Goal: Task Accomplishment & Management: Use online tool/utility

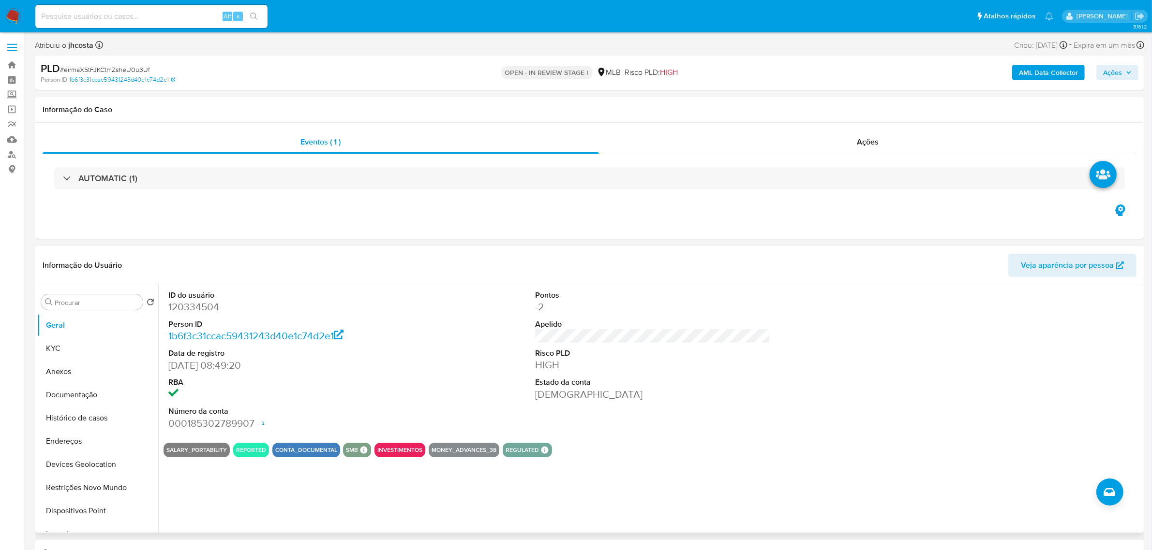
click at [191, 306] on dd "120334504" at bounding box center [285, 307] width 235 height 14
copy dd "120334504"
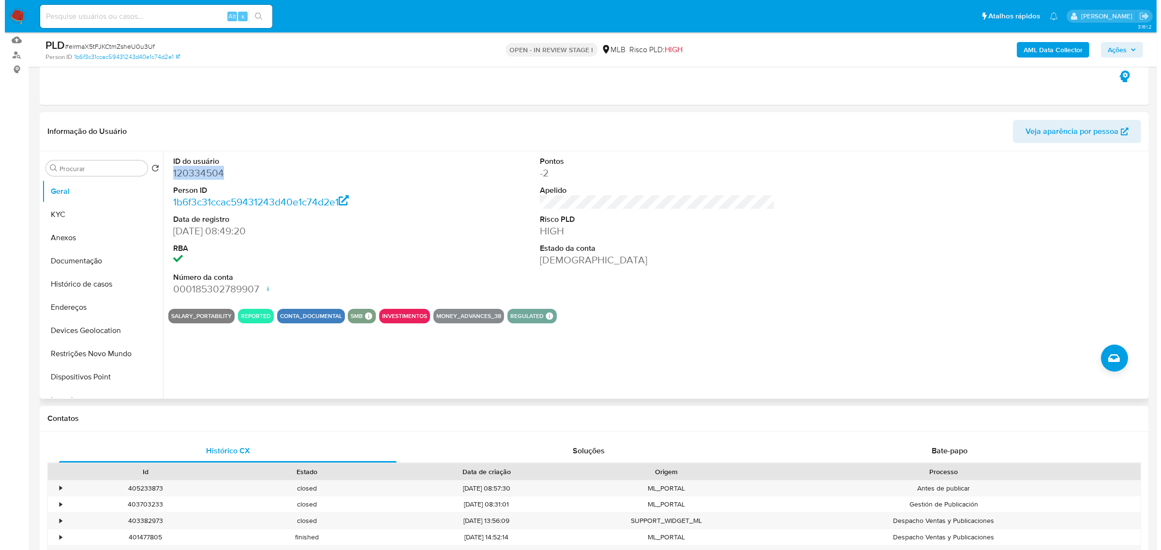
scroll to position [121, 0]
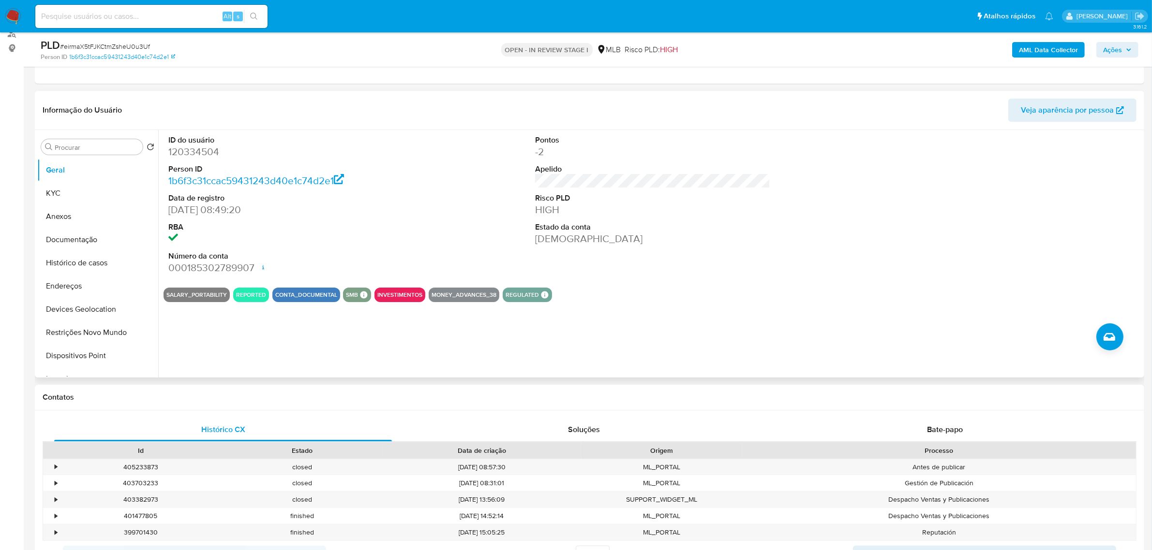
click at [429, 229] on div "ID do usuário 120334504 Person ID 1b6f3c31ccac59431243d40e1c74d2e1 Data de regi…" at bounding box center [652, 205] width 978 height 150
click at [73, 194] on button "KYC" at bounding box center [93, 193] width 113 height 23
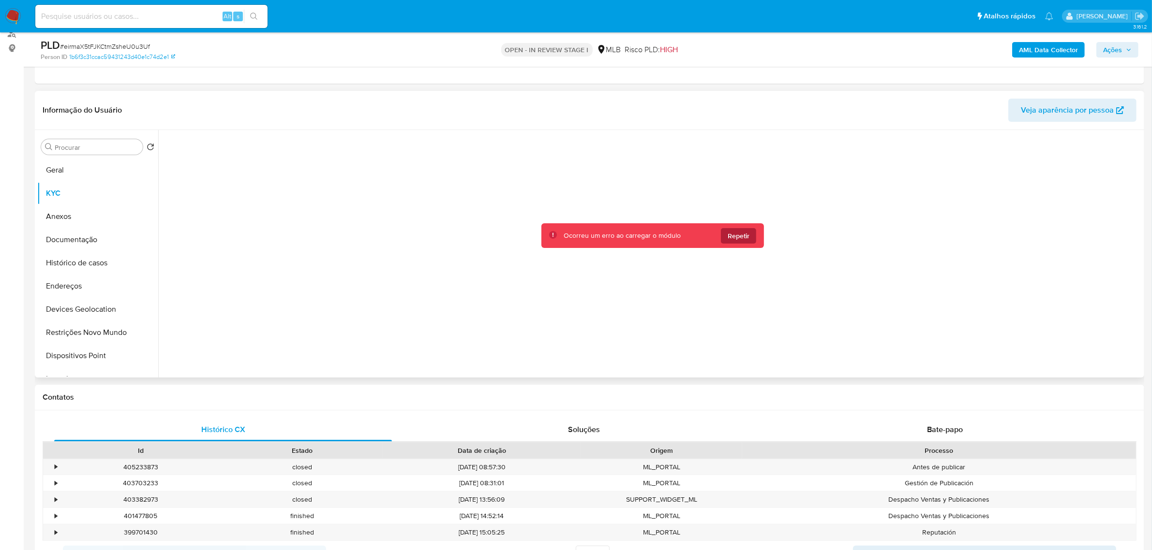
click at [740, 239] on span "Repetir" at bounding box center [738, 235] width 22 height 15
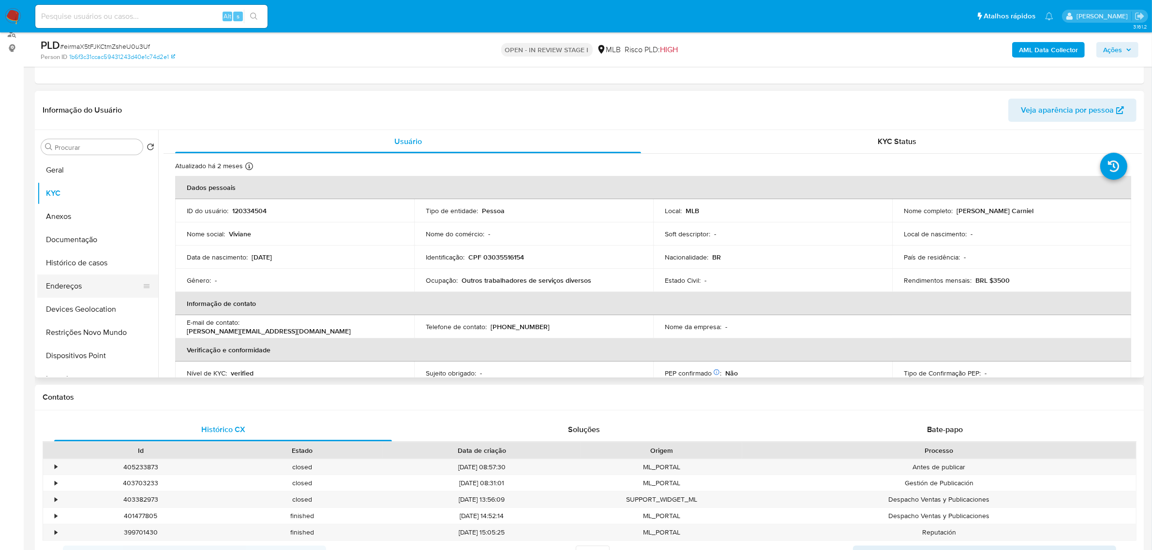
click at [68, 294] on button "Endereços" at bounding box center [93, 286] width 113 height 23
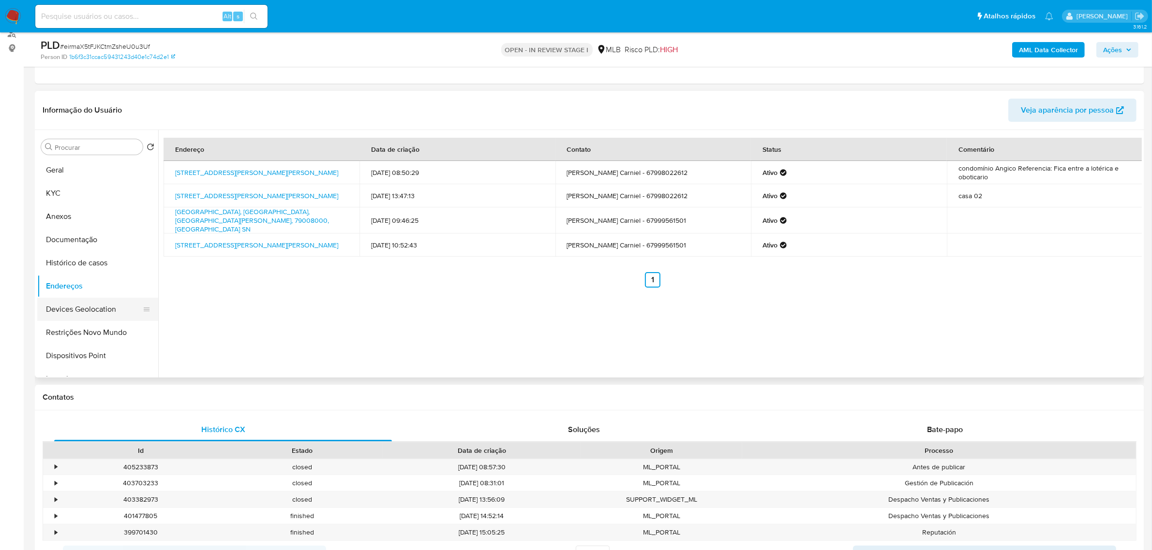
click at [100, 305] on button "Devices Geolocation" at bounding box center [93, 309] width 113 height 23
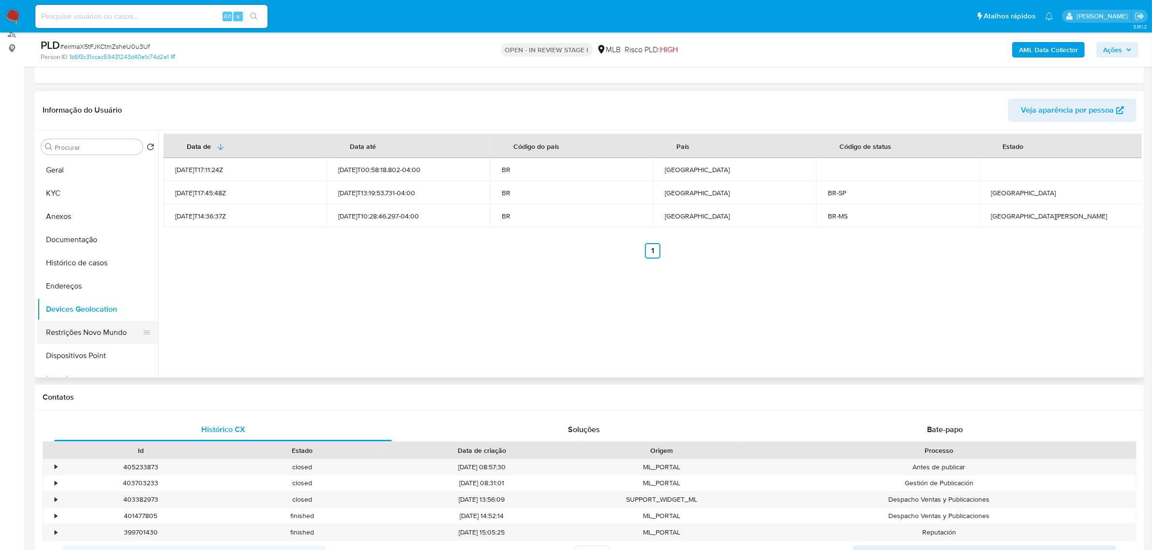
click at [107, 323] on button "Restrições Novo Mundo" at bounding box center [93, 332] width 113 height 23
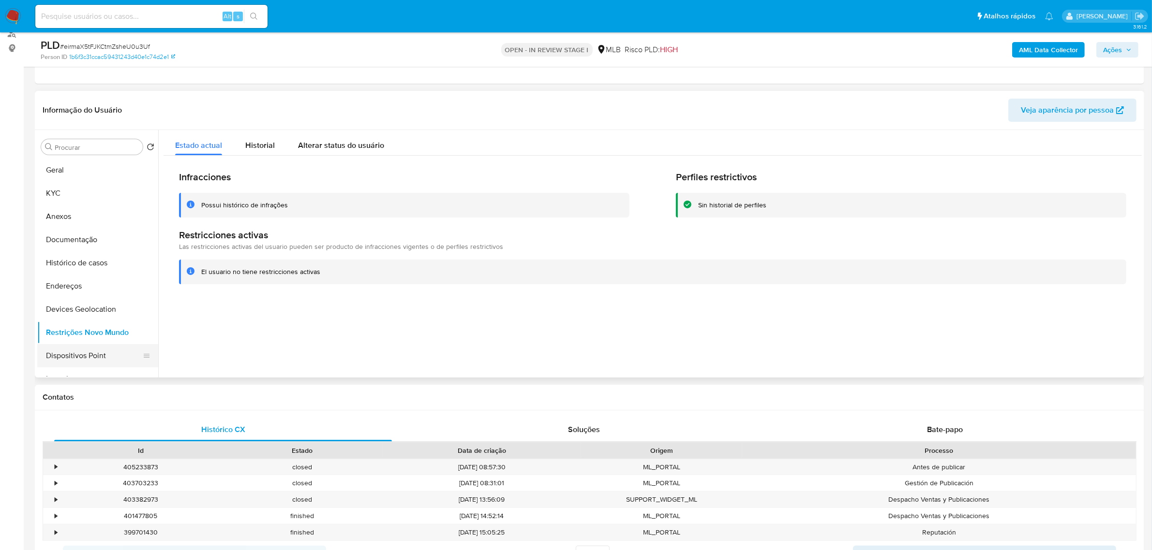
click at [80, 354] on button "Dispositivos Point" at bounding box center [93, 355] width 113 height 23
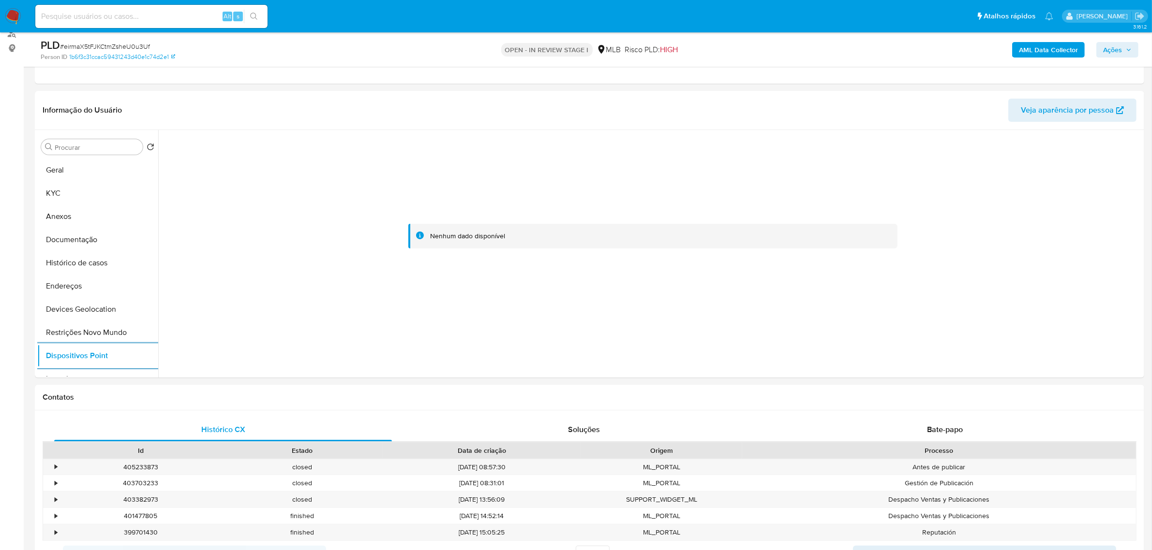
click at [1046, 49] on b "AML Data Collector" at bounding box center [1048, 49] width 59 height 15
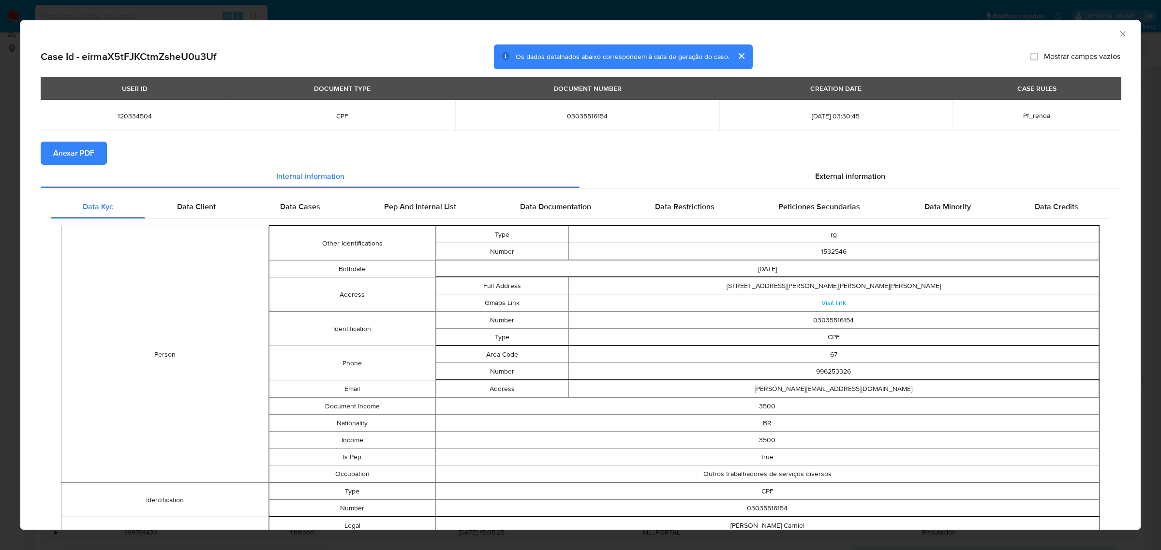
click at [85, 150] on span "Anexar PDF" at bounding box center [73, 153] width 41 height 21
click at [843, 177] on span "External information" at bounding box center [850, 178] width 70 height 11
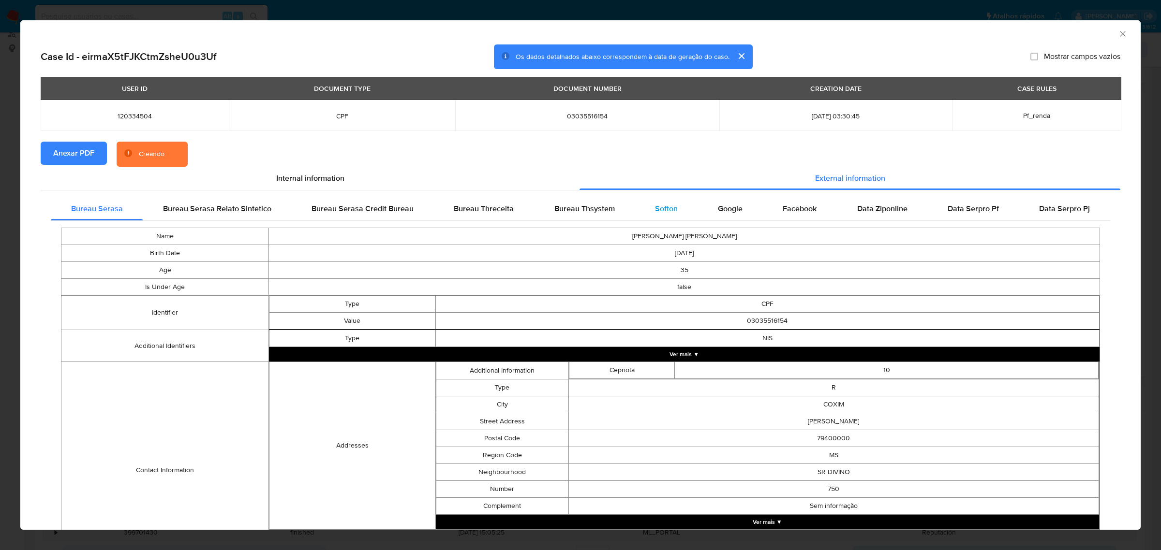
click at [658, 212] on span "Softon" at bounding box center [666, 208] width 23 height 11
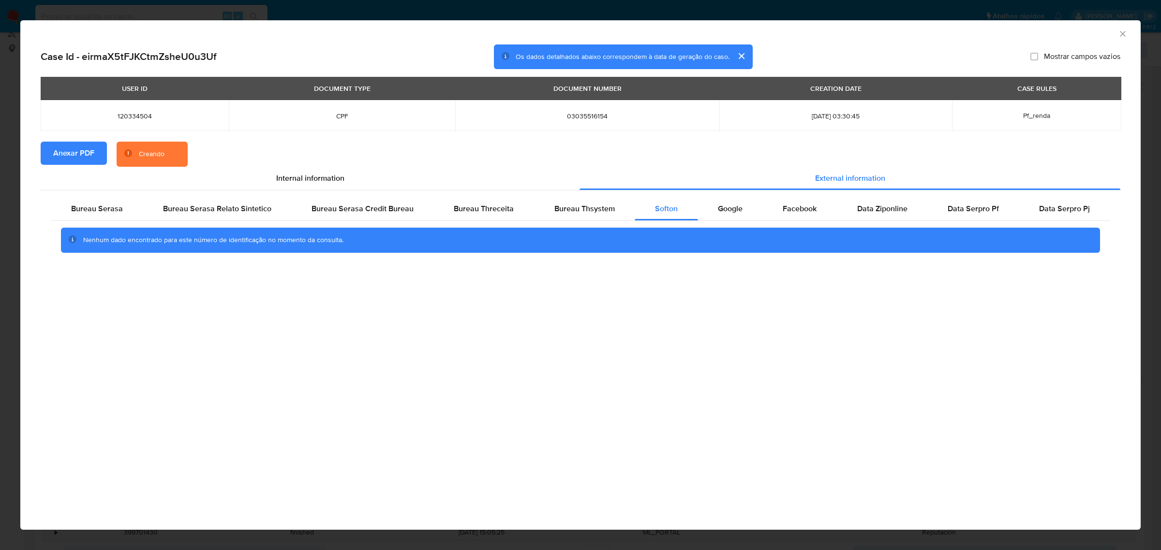
click at [1124, 34] on icon "Fechar a janela" at bounding box center [1123, 34] width 10 height 10
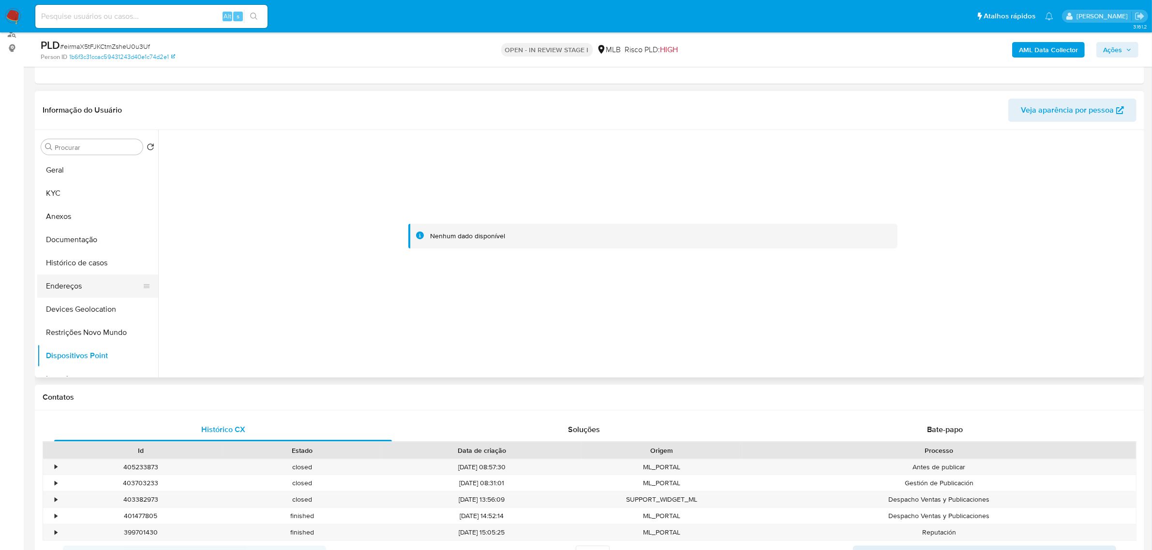
click at [101, 288] on button "Endereços" at bounding box center [93, 286] width 113 height 23
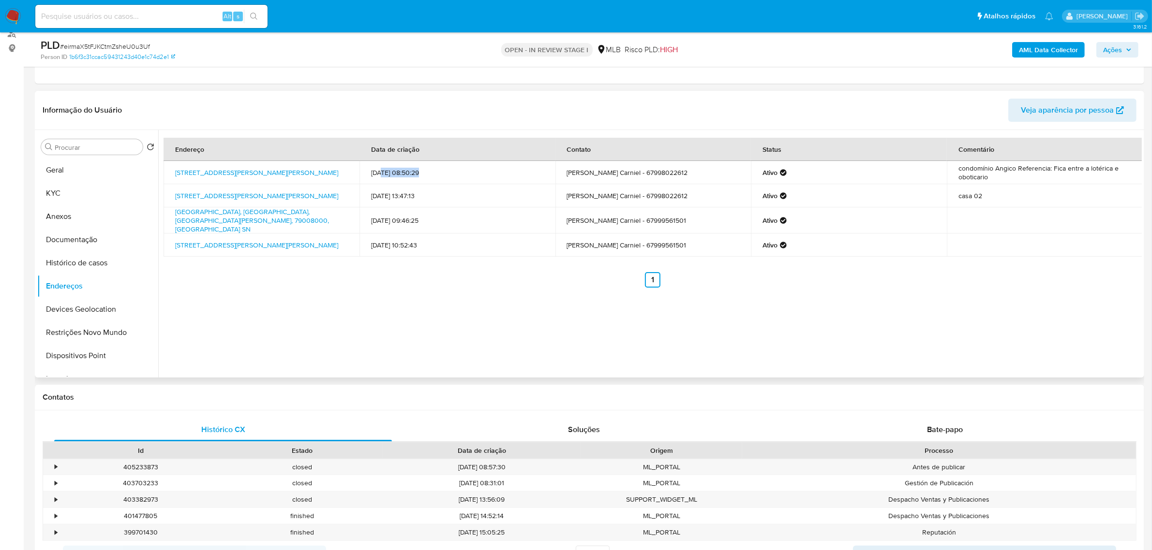
drag, startPoint x: 381, startPoint y: 171, endPoint x: 423, endPoint y: 184, distance: 44.2
click at [421, 179] on td "20/10/2015 08:50:29" at bounding box center [457, 172] width 196 height 23
drag, startPoint x: 168, startPoint y: 216, endPoint x: 207, endPoint y: 224, distance: 39.5
click at [207, 224] on td "Rua Terenos Sn, Campo Grande, Mato Grosso Do Sul, 79008000, Brasil SN" at bounding box center [261, 220] width 196 height 26
drag, startPoint x: 171, startPoint y: 170, endPoint x: 218, endPoint y: 176, distance: 47.3
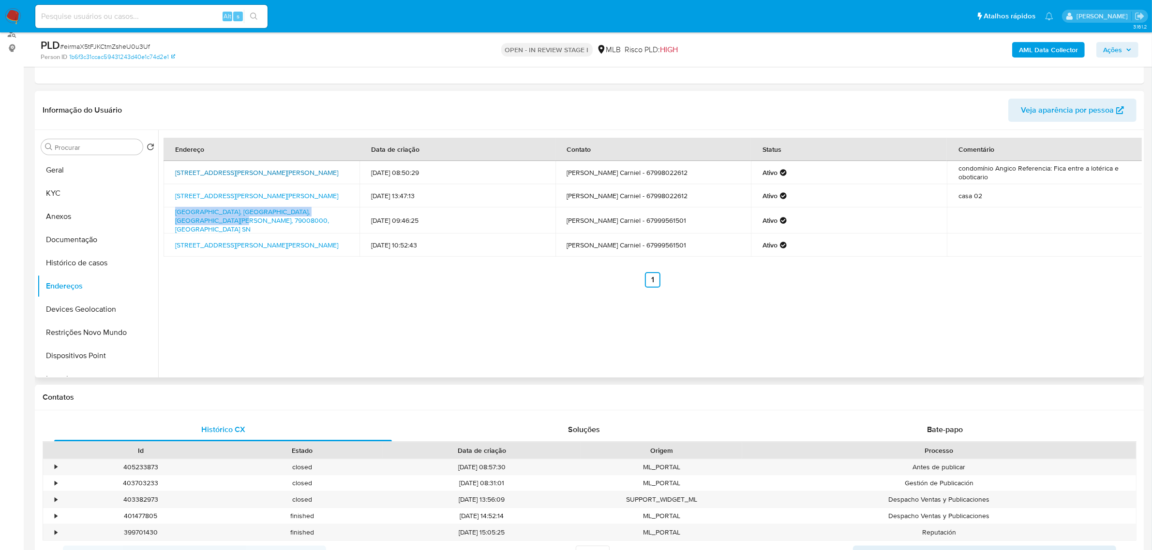
click at [218, 176] on td "Avenida Virgínia Ferreira 430, Coxim, Mato Grosso Do Sul, 79400000, Brasil 430" at bounding box center [261, 172] width 196 height 23
copy link "Avenida Virgínia Ferreira 430, Coxim, Mato Grosso Do Sul, 79400000"
click at [213, 177] on link "Avenida Virgínia Ferreira 430, Coxim, Mato Grosso Do Sul, 79400000, Brasil 430" at bounding box center [256, 173] width 163 height 10
click at [52, 193] on button "KYC" at bounding box center [93, 193] width 113 height 23
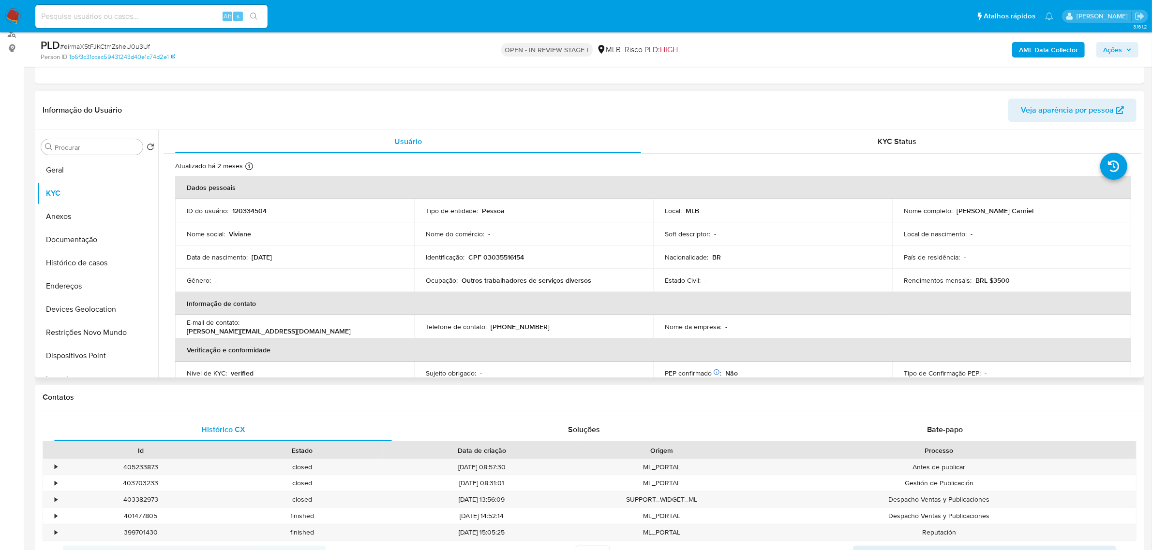
click at [494, 257] on p "CPF 03035516154" at bounding box center [496, 257] width 56 height 9
copy p "03035516154"
click at [90, 240] on button "Documentação" at bounding box center [93, 239] width 113 height 23
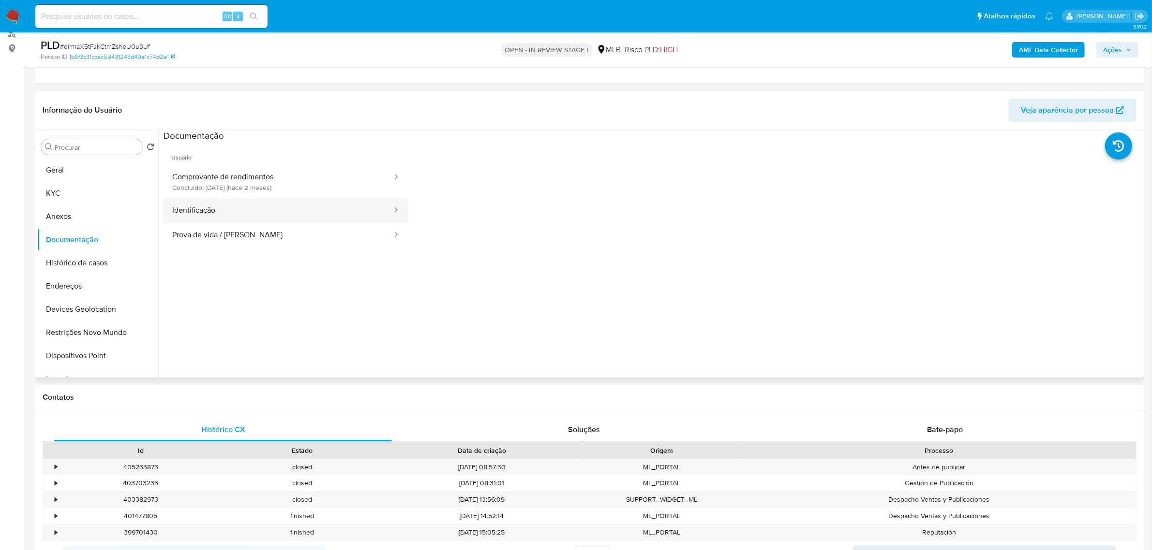
click at [252, 215] on button "Identificação" at bounding box center [277, 210] width 229 height 25
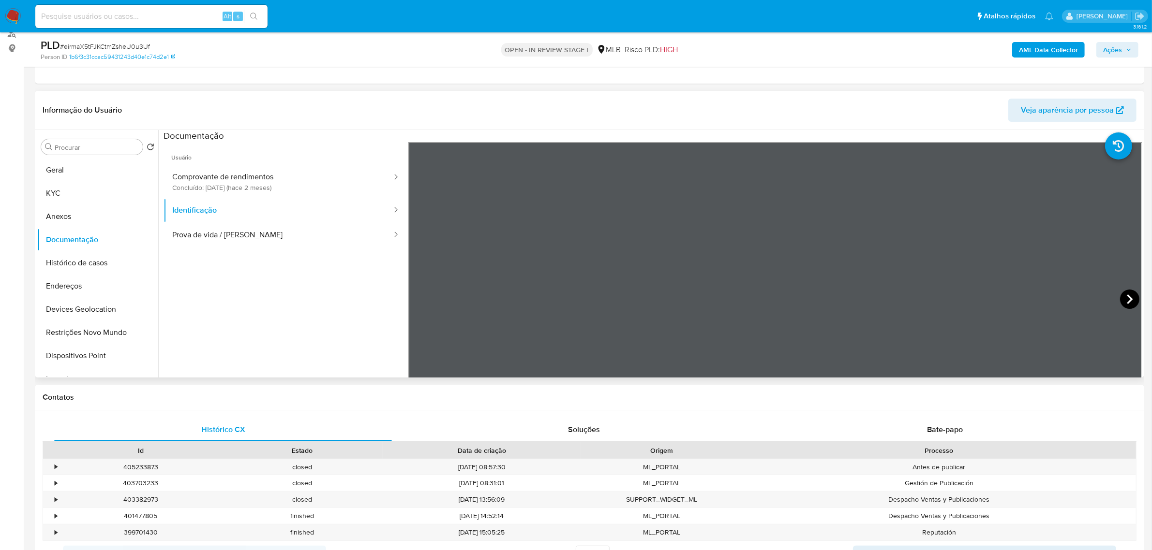
click at [1128, 296] on icon at bounding box center [1129, 299] width 19 height 19
click at [250, 235] on button "Prova de vida / Selfie" at bounding box center [277, 235] width 229 height 25
click at [90, 190] on button "KYC" at bounding box center [93, 193] width 113 height 23
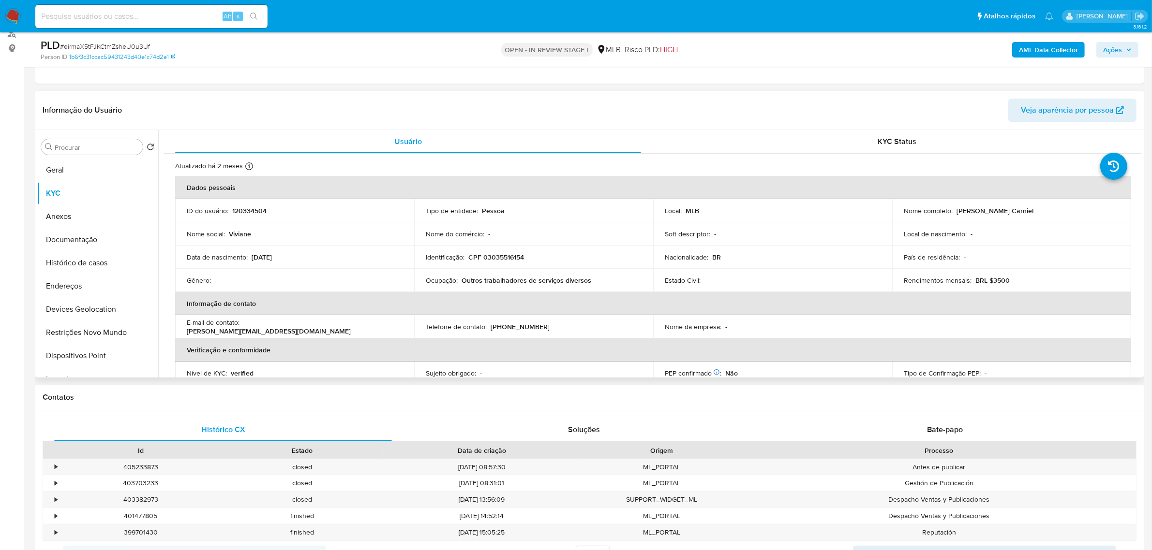
click at [495, 261] on p "CPF 03035516154" at bounding box center [496, 257] width 56 height 9
copy p "03035516154"
drag, startPoint x: 954, startPoint y: 211, endPoint x: 1084, endPoint y: 211, distance: 130.6
click at [1084, 211] on div "Nome completo : Viviane Vendruscolo Carniel" at bounding box center [1011, 211] width 216 height 9
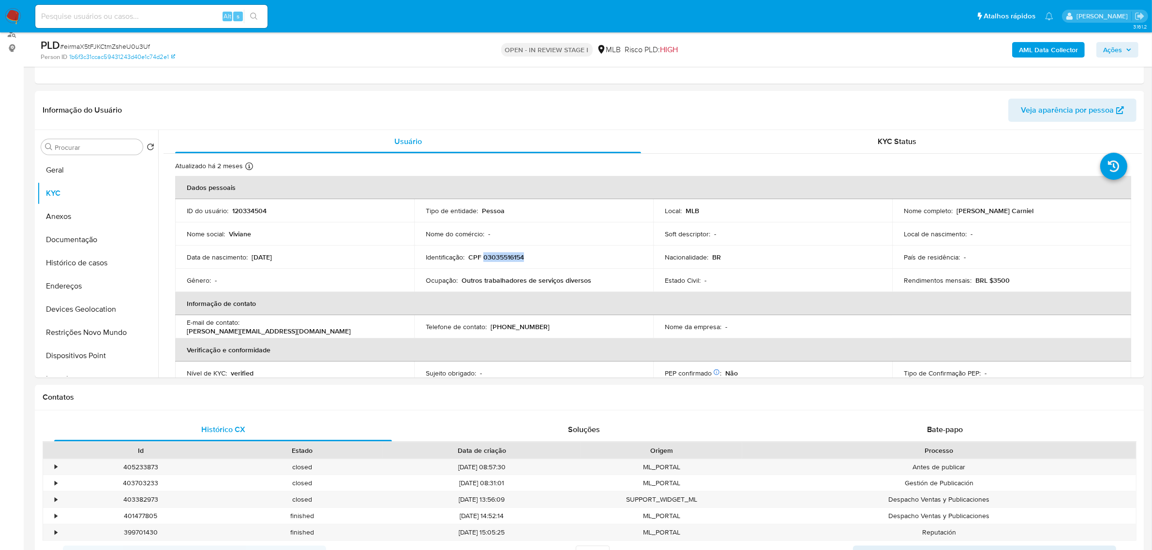
copy p "[PERSON_NAME] Carniel"
click at [102, 245] on button "Documentação" at bounding box center [93, 239] width 113 height 23
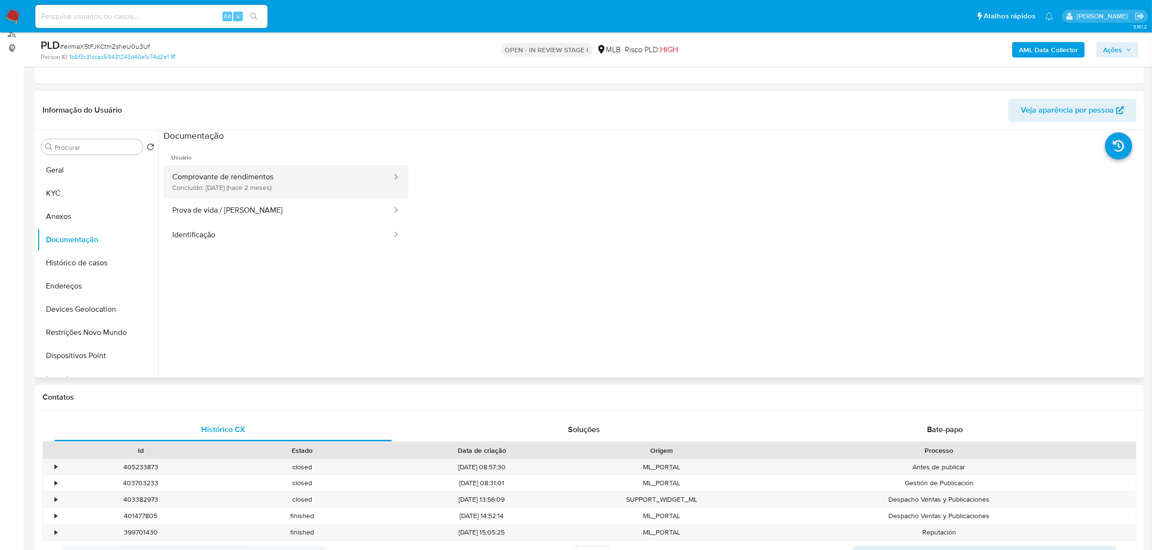
click at [331, 186] on button "Comprovante de rendimentos Concluído: 22/07/2025 (hace 2 meses)" at bounding box center [277, 181] width 229 height 33
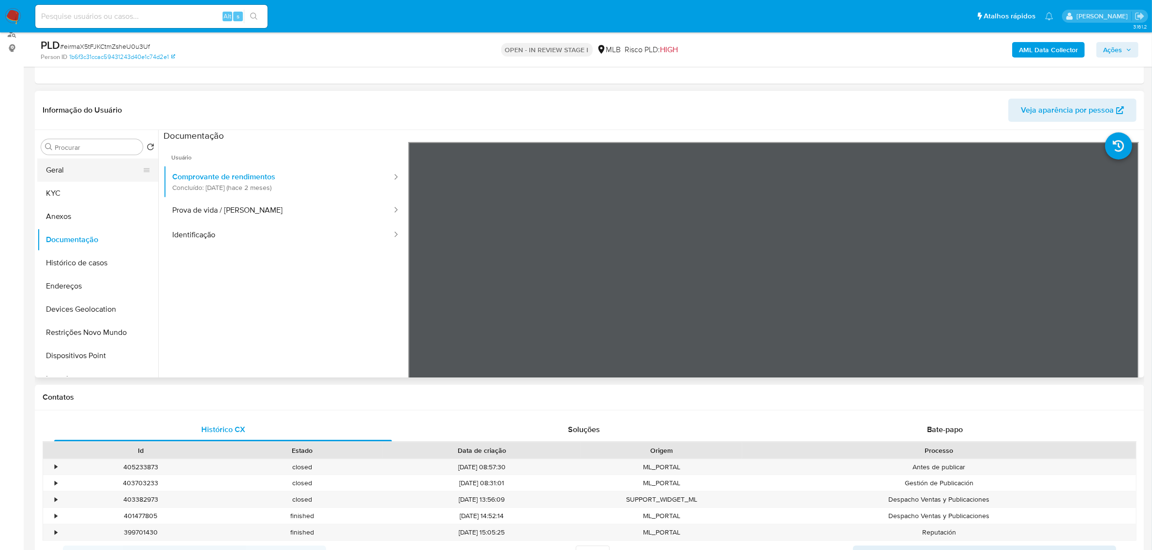
click at [64, 168] on button "Geral" at bounding box center [93, 170] width 113 height 23
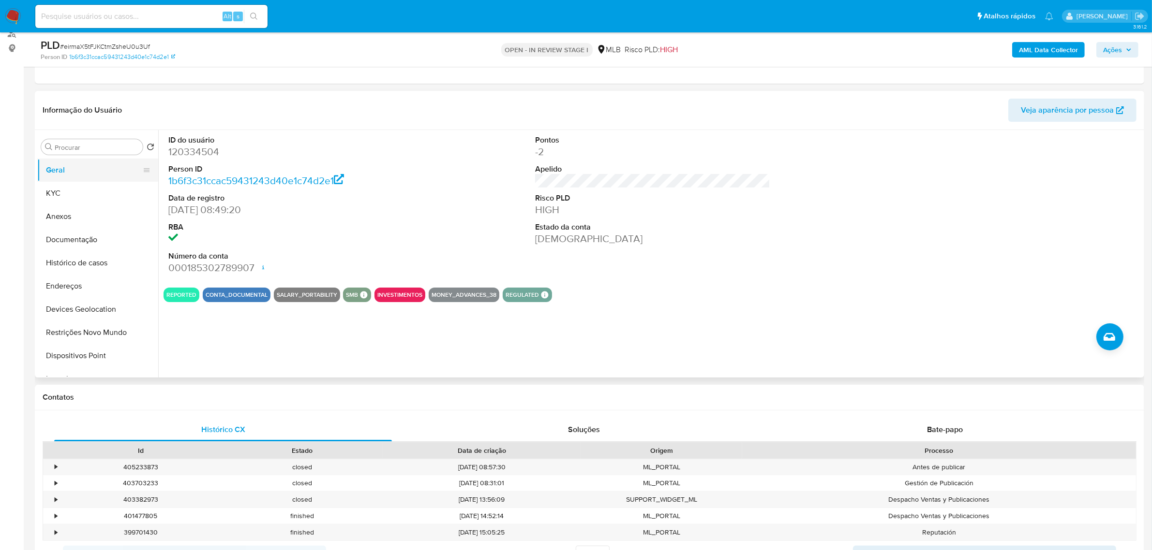
click at [110, 177] on button "Geral" at bounding box center [93, 170] width 113 height 23
click at [100, 214] on button "Anexos" at bounding box center [93, 216] width 113 height 23
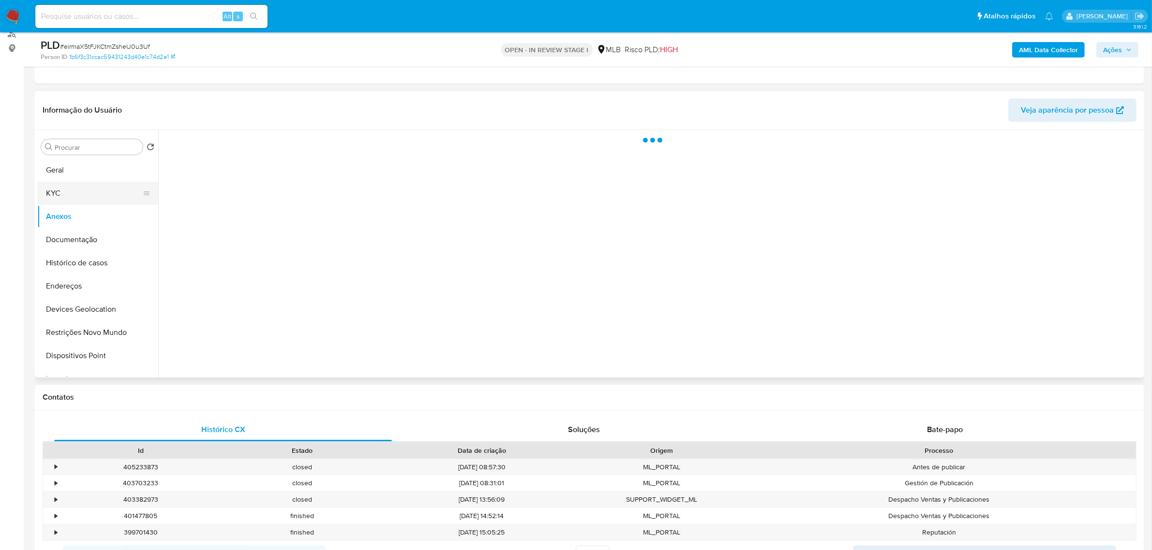
click at [92, 189] on button "KYC" at bounding box center [93, 193] width 113 height 23
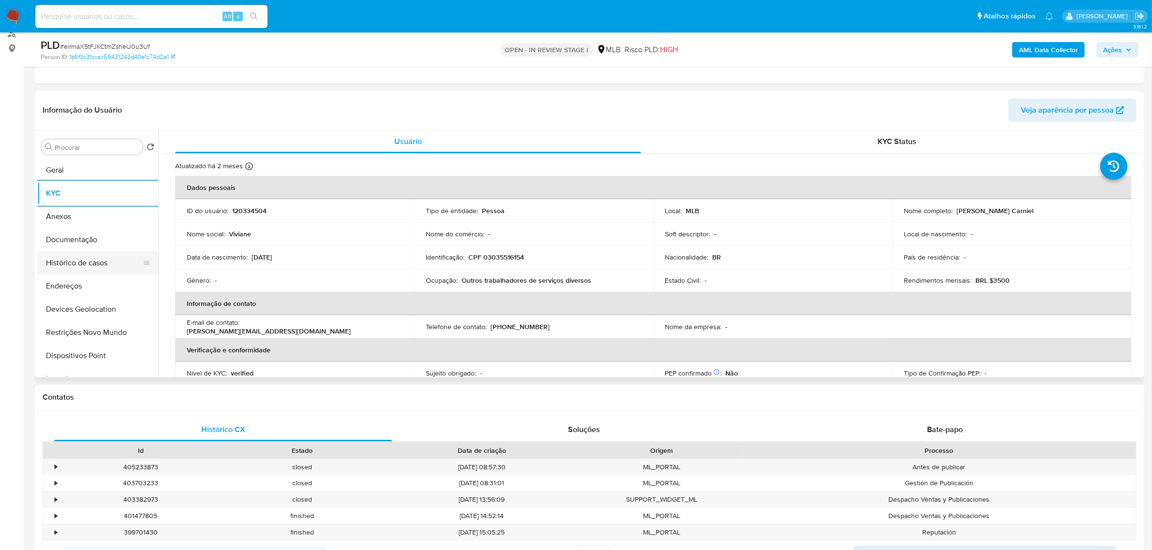
click at [89, 259] on button "Histórico de casos" at bounding box center [93, 262] width 113 height 23
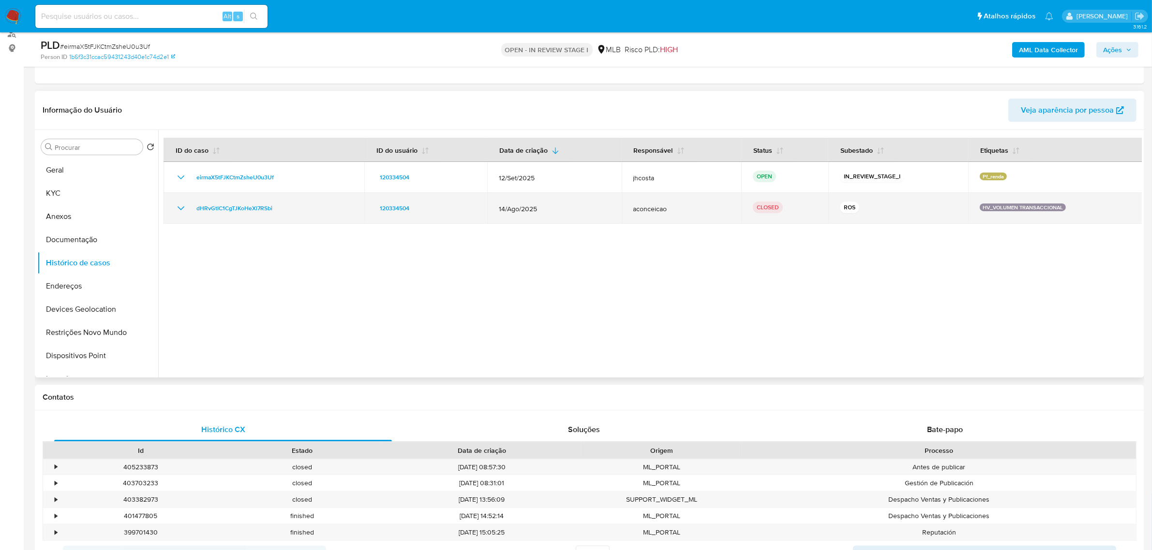
click at [179, 209] on icon "Mostrar/Ocultar" at bounding box center [181, 209] width 12 height 12
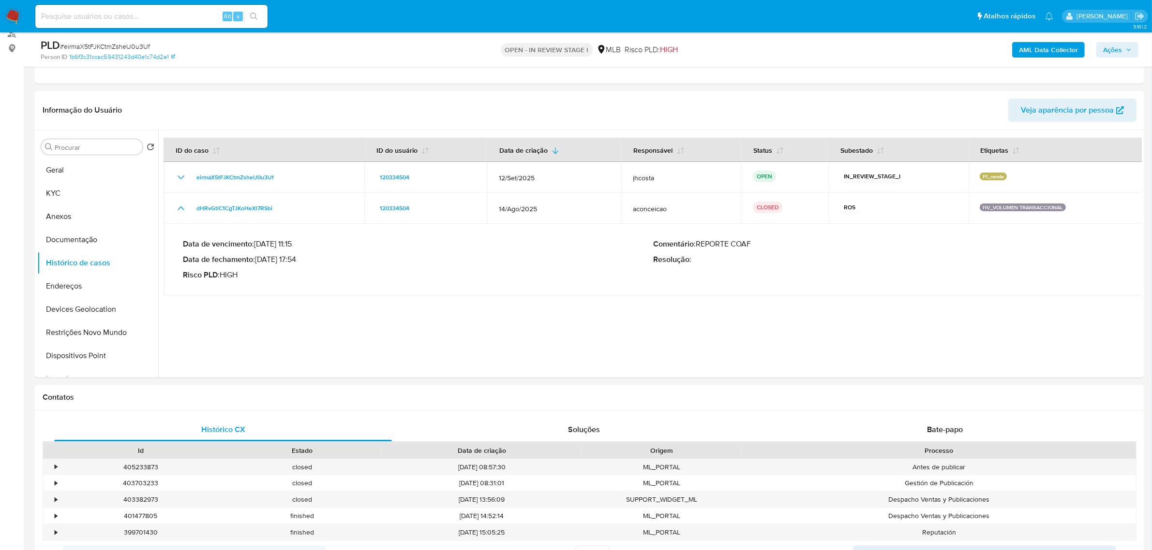
click at [1104, 47] on span "Ações" at bounding box center [1112, 49] width 19 height 15
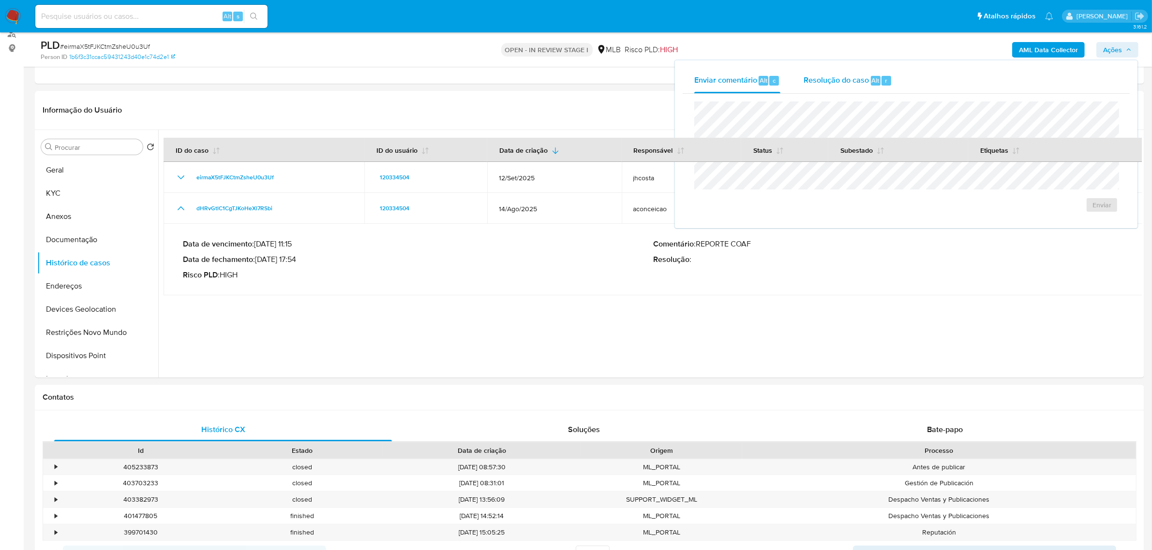
drag, startPoint x: 838, startPoint y: 81, endPoint x: 788, endPoint y: 146, distance: 81.4
click at [836, 85] on span "Resolução do caso" at bounding box center [835, 79] width 65 height 11
click at [787, 146] on button "Status" at bounding box center [768, 149] width 54 height 23
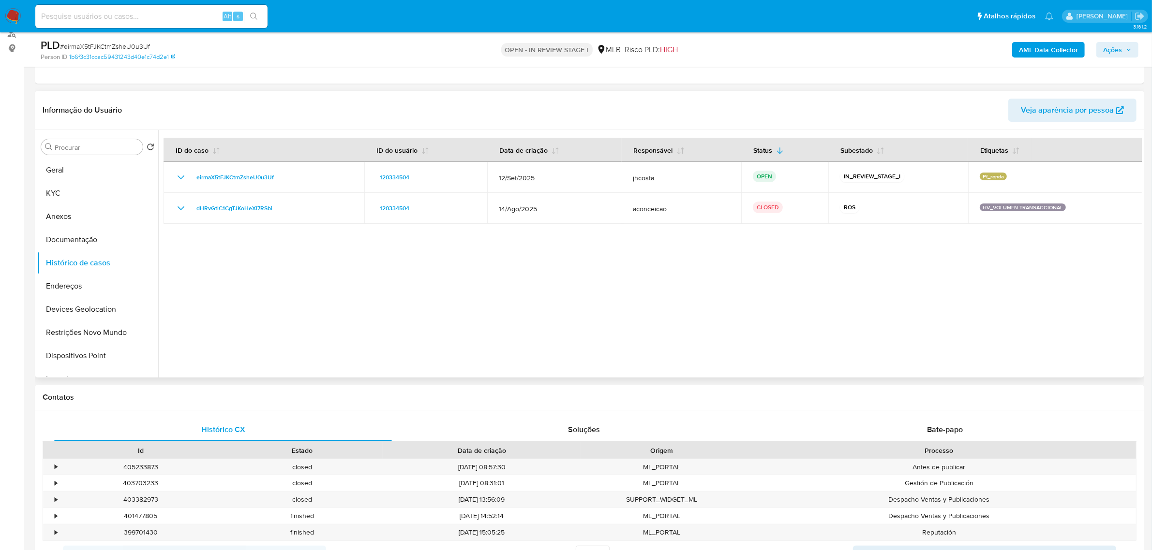
click at [1120, 51] on span "Ações" at bounding box center [1112, 49] width 19 height 15
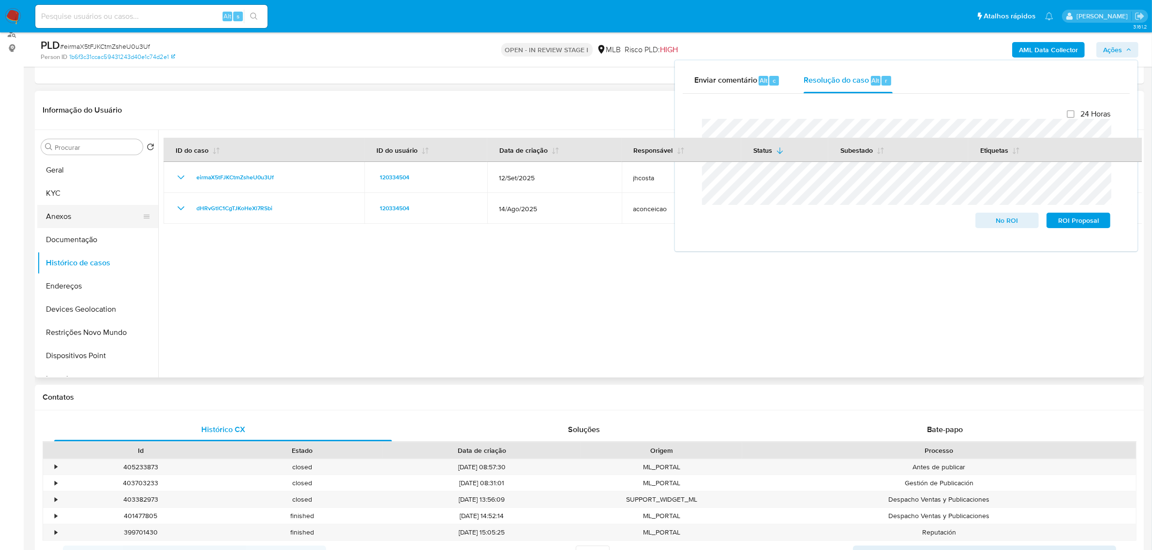
click at [70, 216] on button "Anexos" at bounding box center [93, 216] width 113 height 23
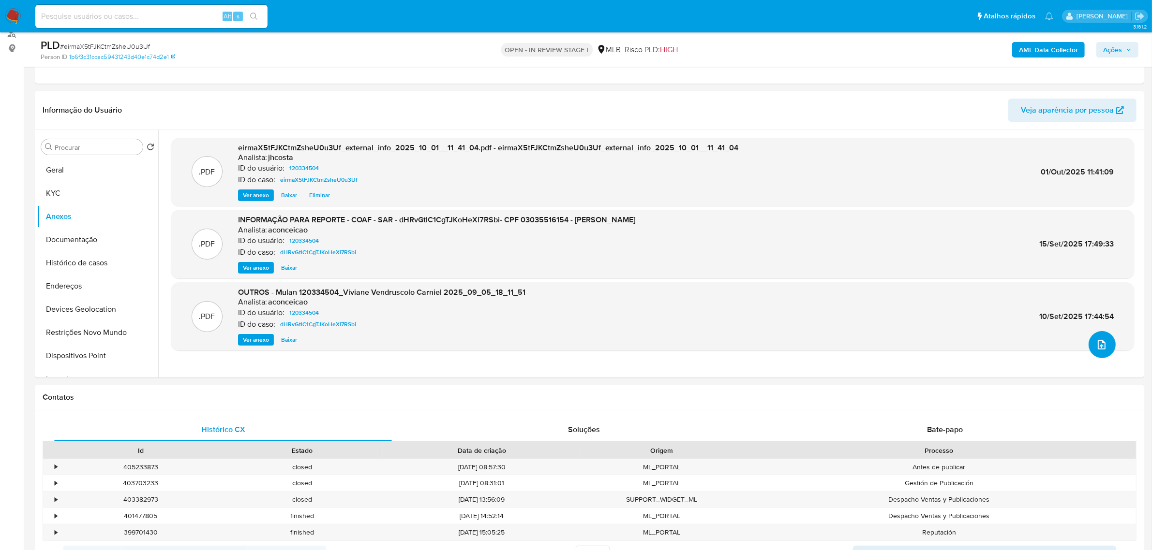
click at [1102, 346] on icon "upload-file" at bounding box center [1101, 345] width 12 height 12
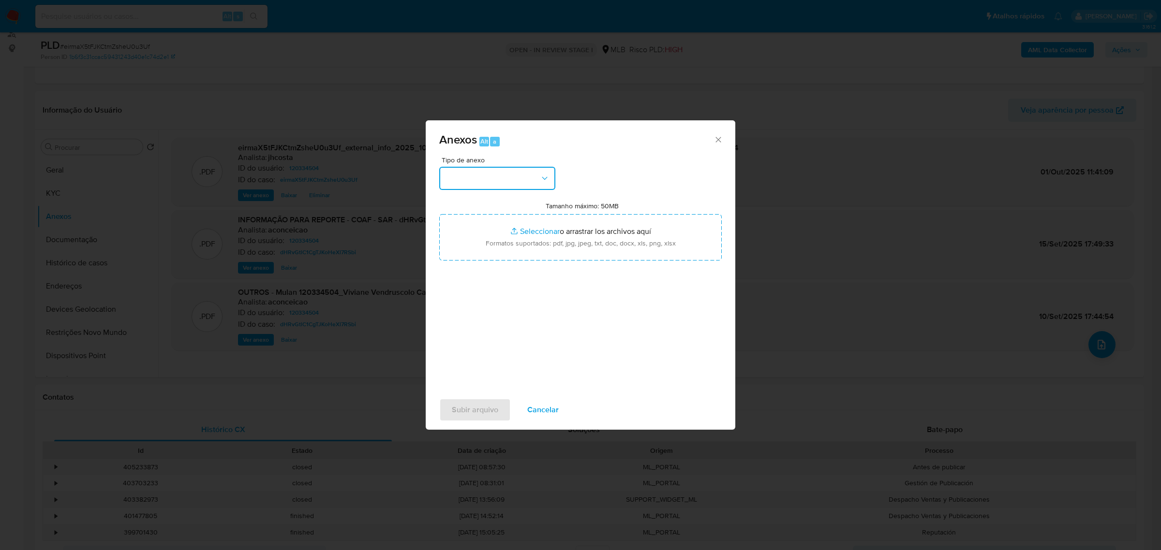
click at [525, 172] on button "button" at bounding box center [497, 178] width 116 height 23
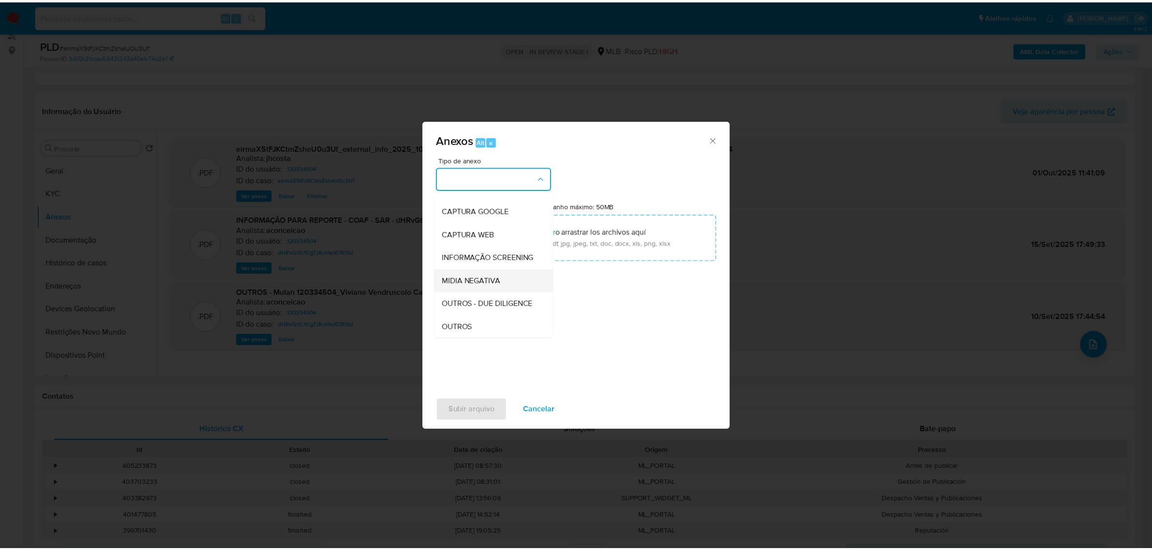
scroll to position [60, 0]
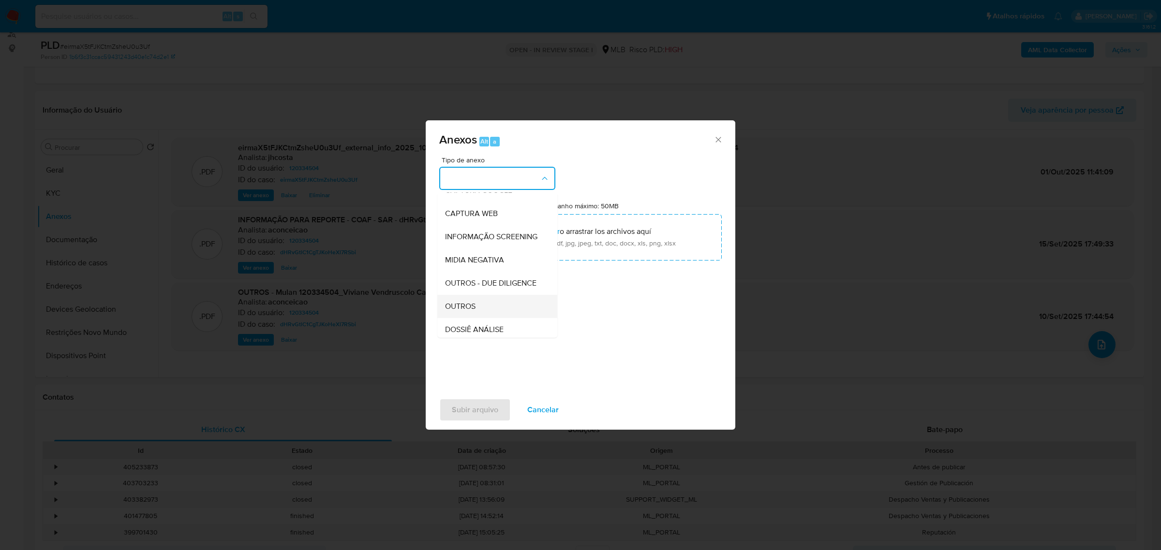
click at [475, 318] on div "OUTROS" at bounding box center [494, 306] width 99 height 23
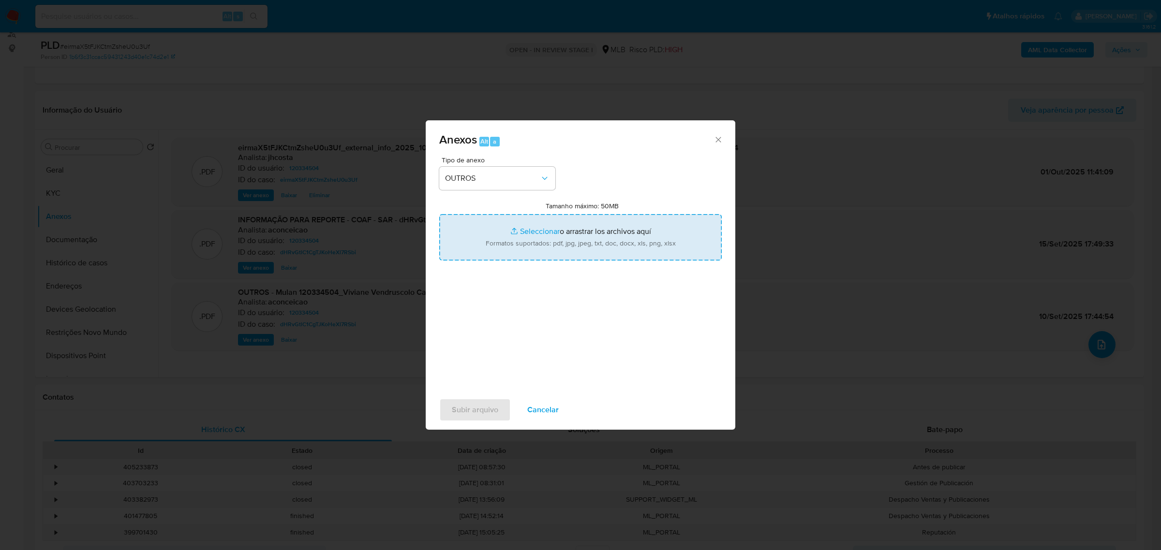
click at [563, 241] on input "Tamanho máximo: 50MB Seleccionar archivos" at bounding box center [580, 237] width 282 height 46
type input "C:\fakepath\Mulan 120334504_2025_10_01_08_43_23.xlsx"
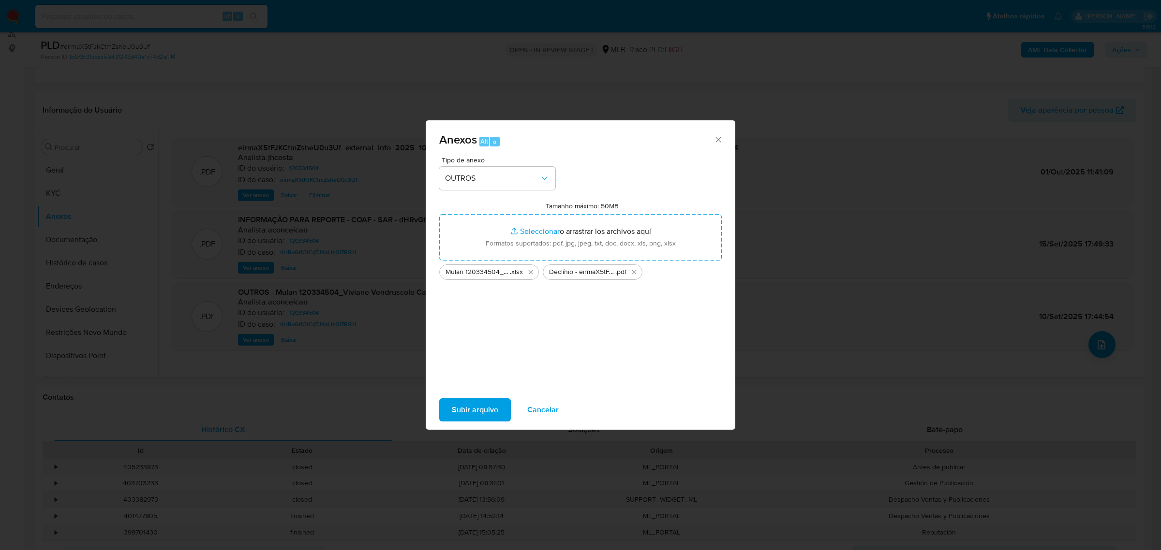
click at [478, 403] on span "Subir arquivo" at bounding box center [475, 409] width 46 height 21
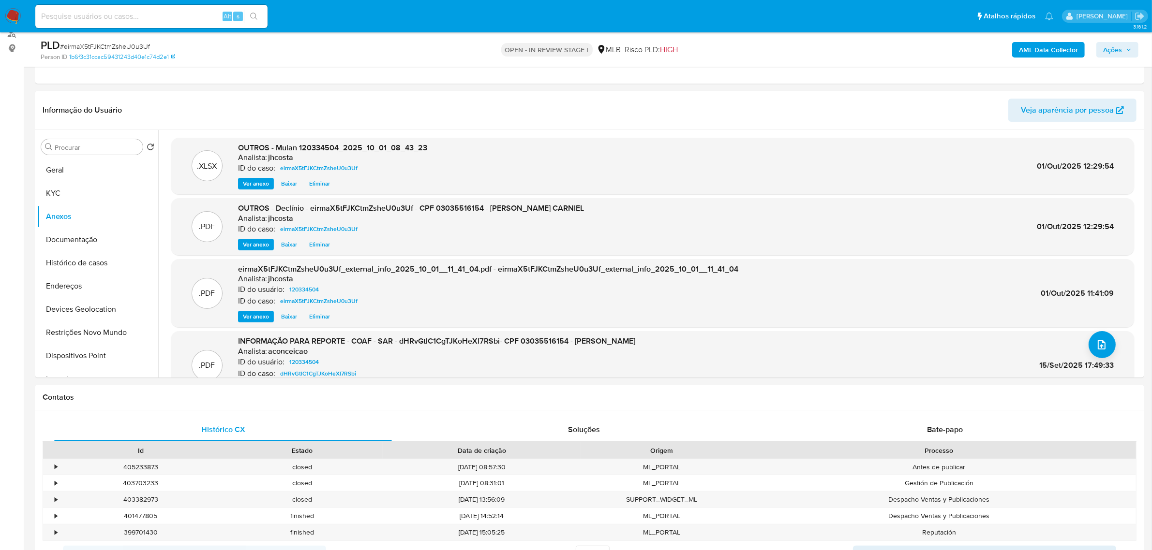
click at [1116, 47] on span "Ações" at bounding box center [1112, 49] width 19 height 15
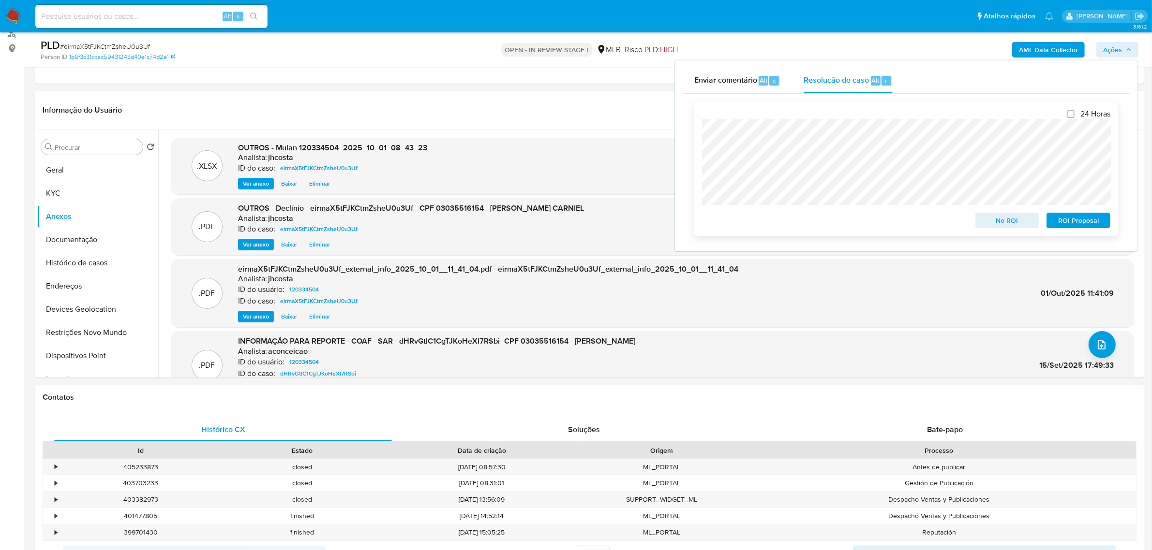
click at [1007, 221] on span "No ROI" at bounding box center [1007, 221] width 50 height 14
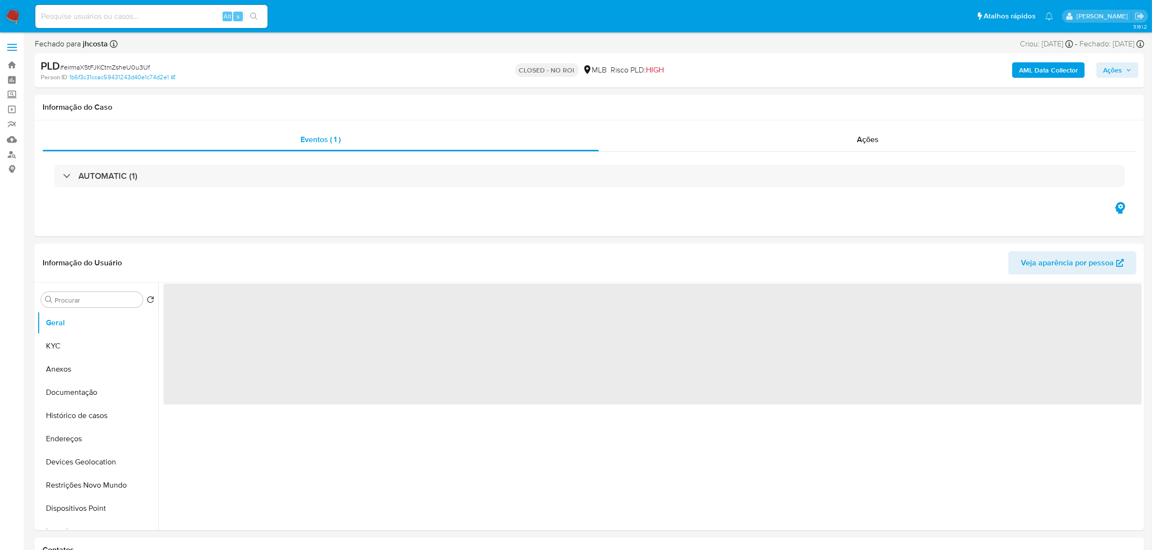
select select "10"
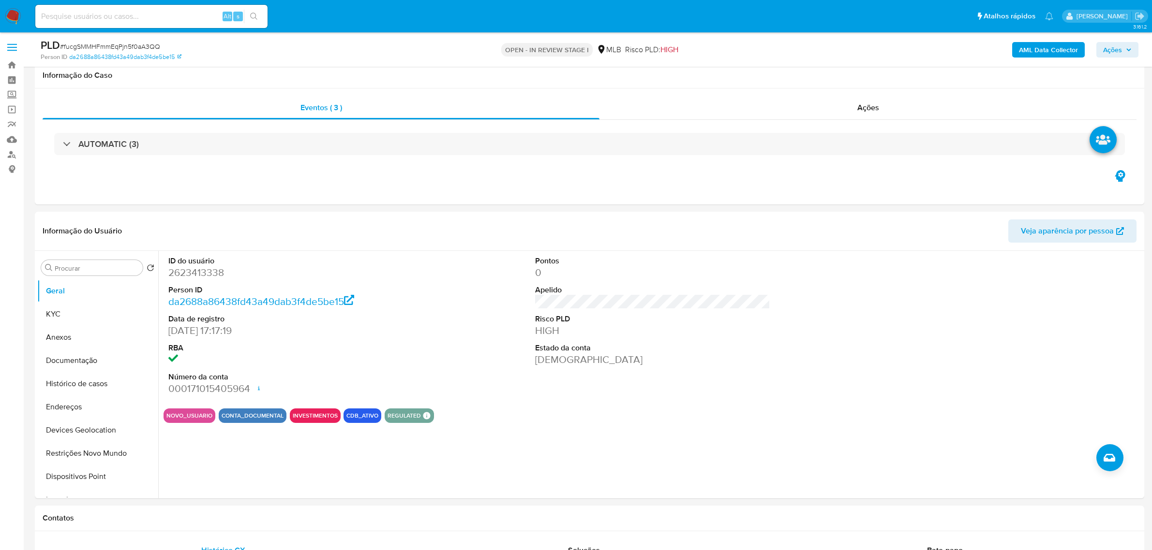
scroll to position [727, 0]
